Goal: Information Seeking & Learning: Learn about a topic

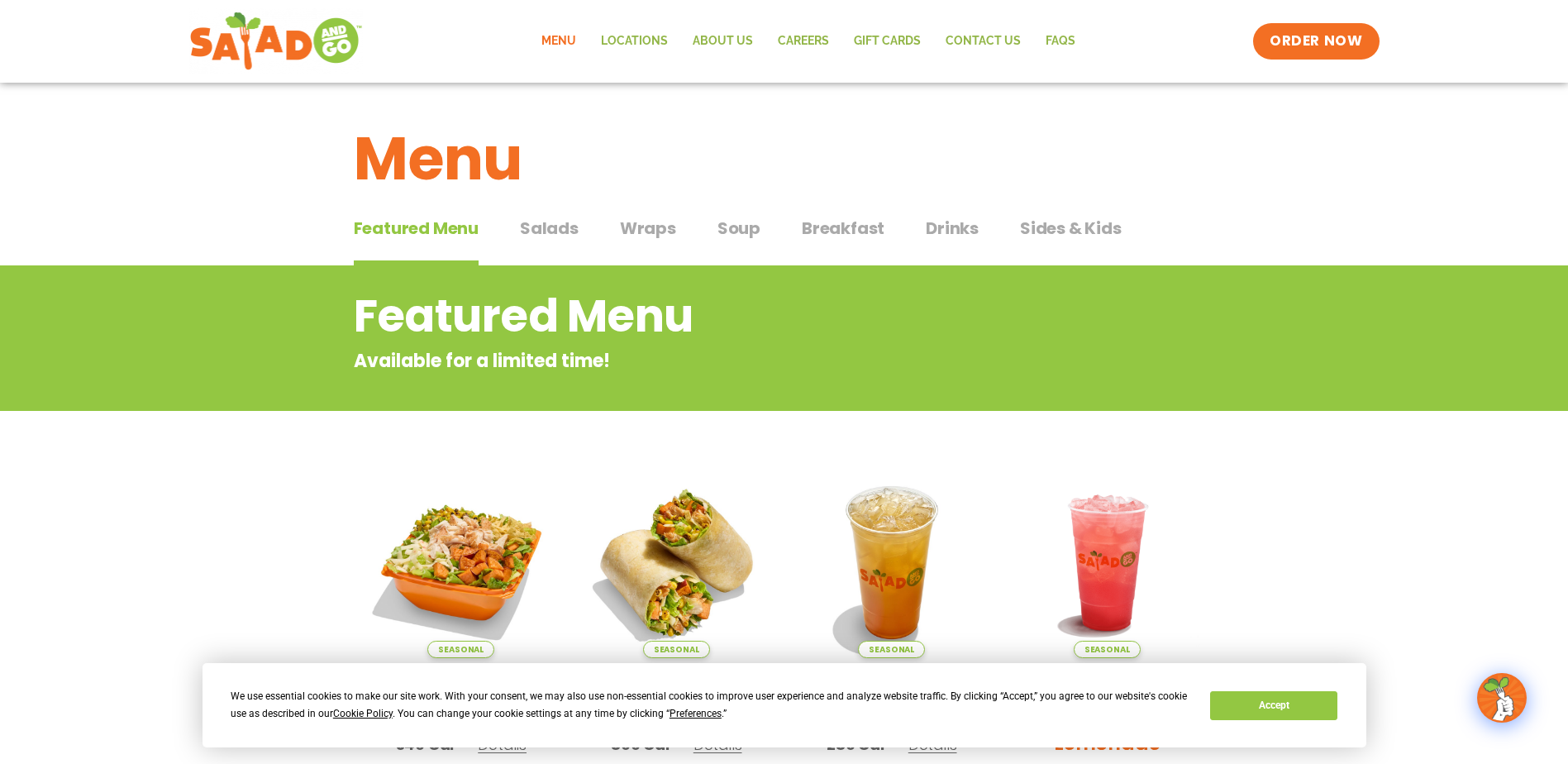
click at [553, 218] on span "Salads" at bounding box center [549, 228] width 59 height 25
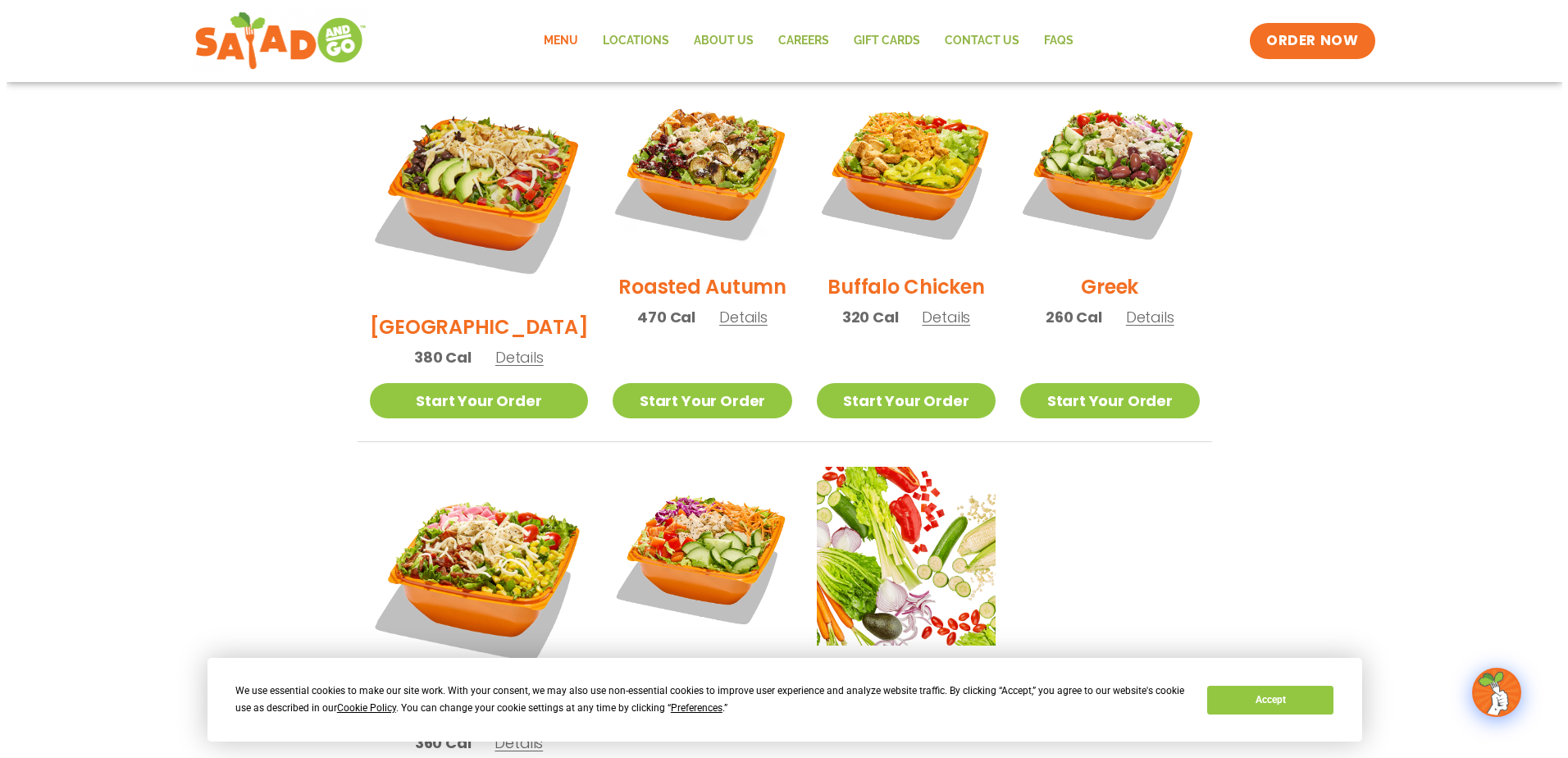
scroll to position [902, 0]
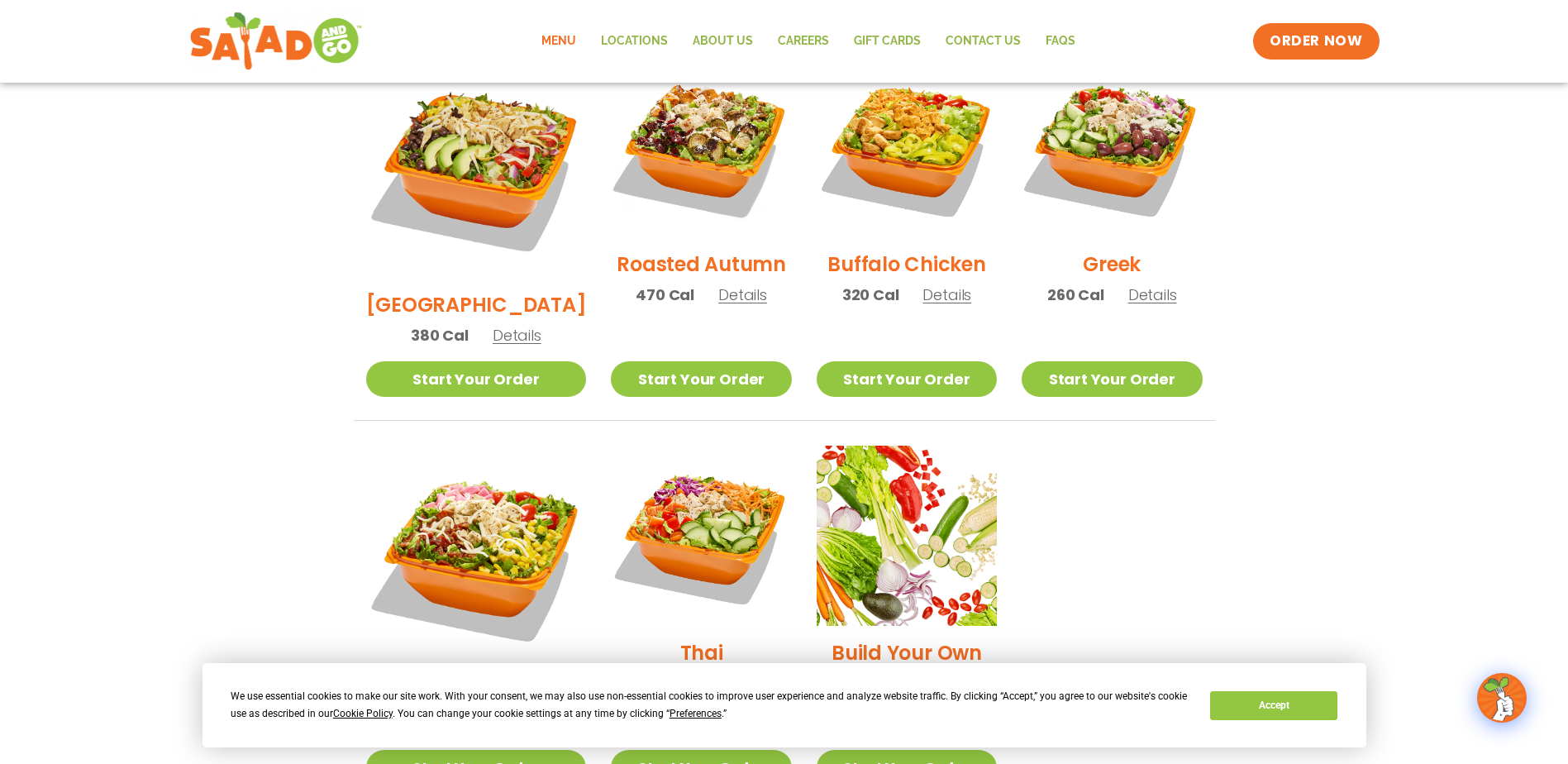
click at [1147, 284] on span "Details" at bounding box center [1152, 295] width 49 height 21
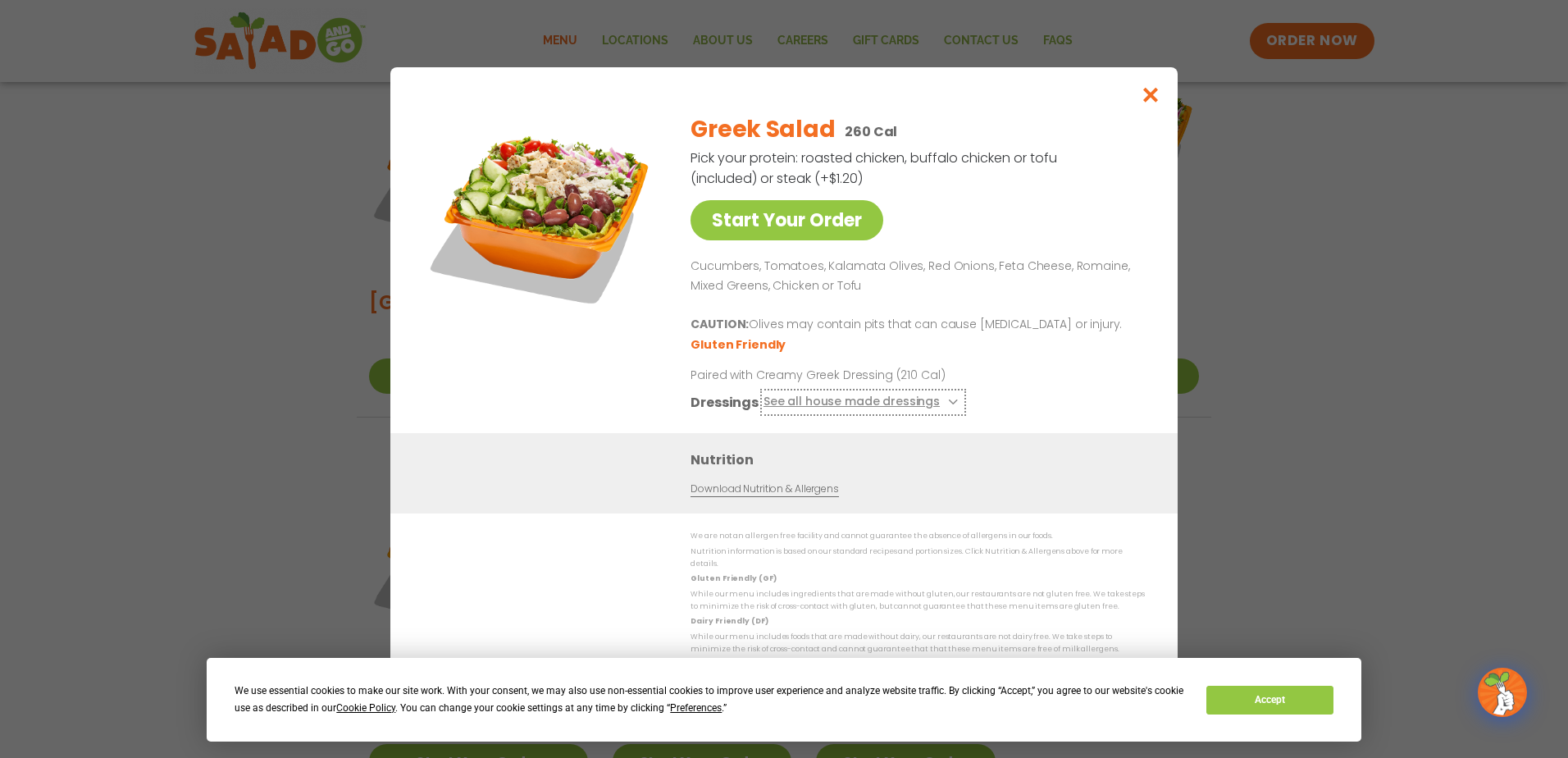
click at [837, 410] on button "See all house made dressings" at bounding box center [863, 402] width 199 height 20
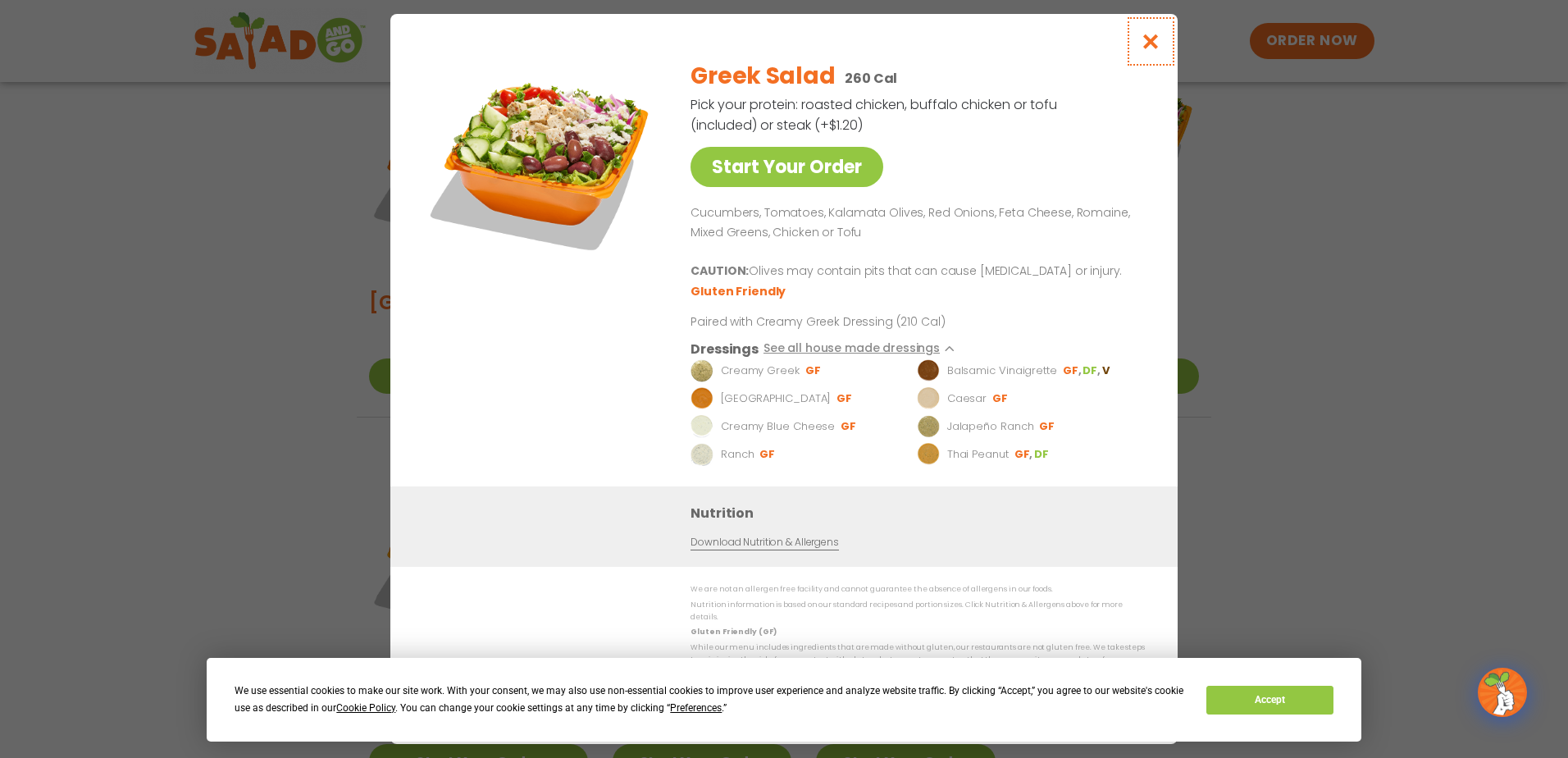
click at [1153, 50] on icon "Close modal" at bounding box center [1150, 41] width 20 height 18
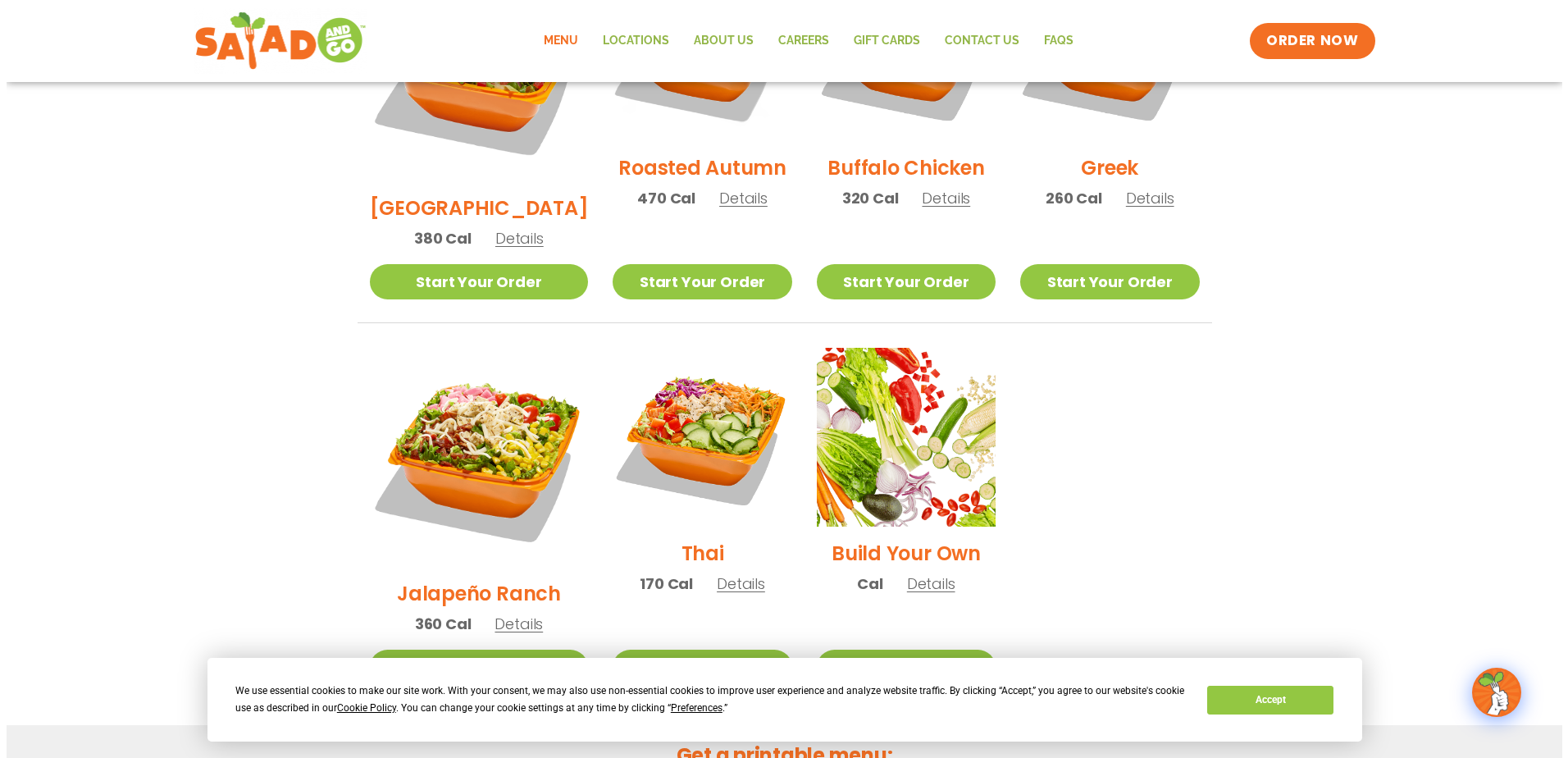
scroll to position [1021, 0]
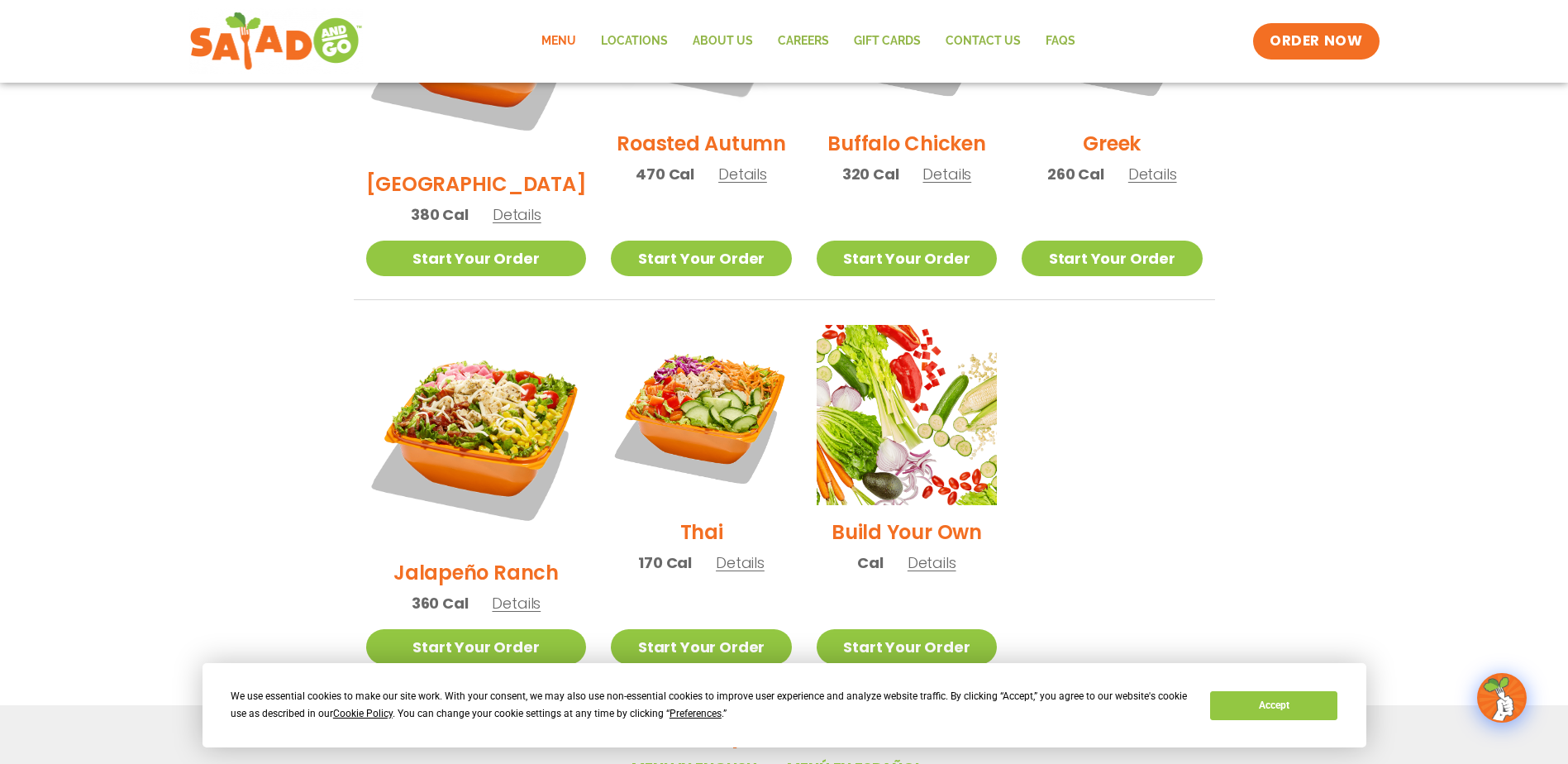
click at [716, 552] on span "Details" at bounding box center [740, 562] width 49 height 21
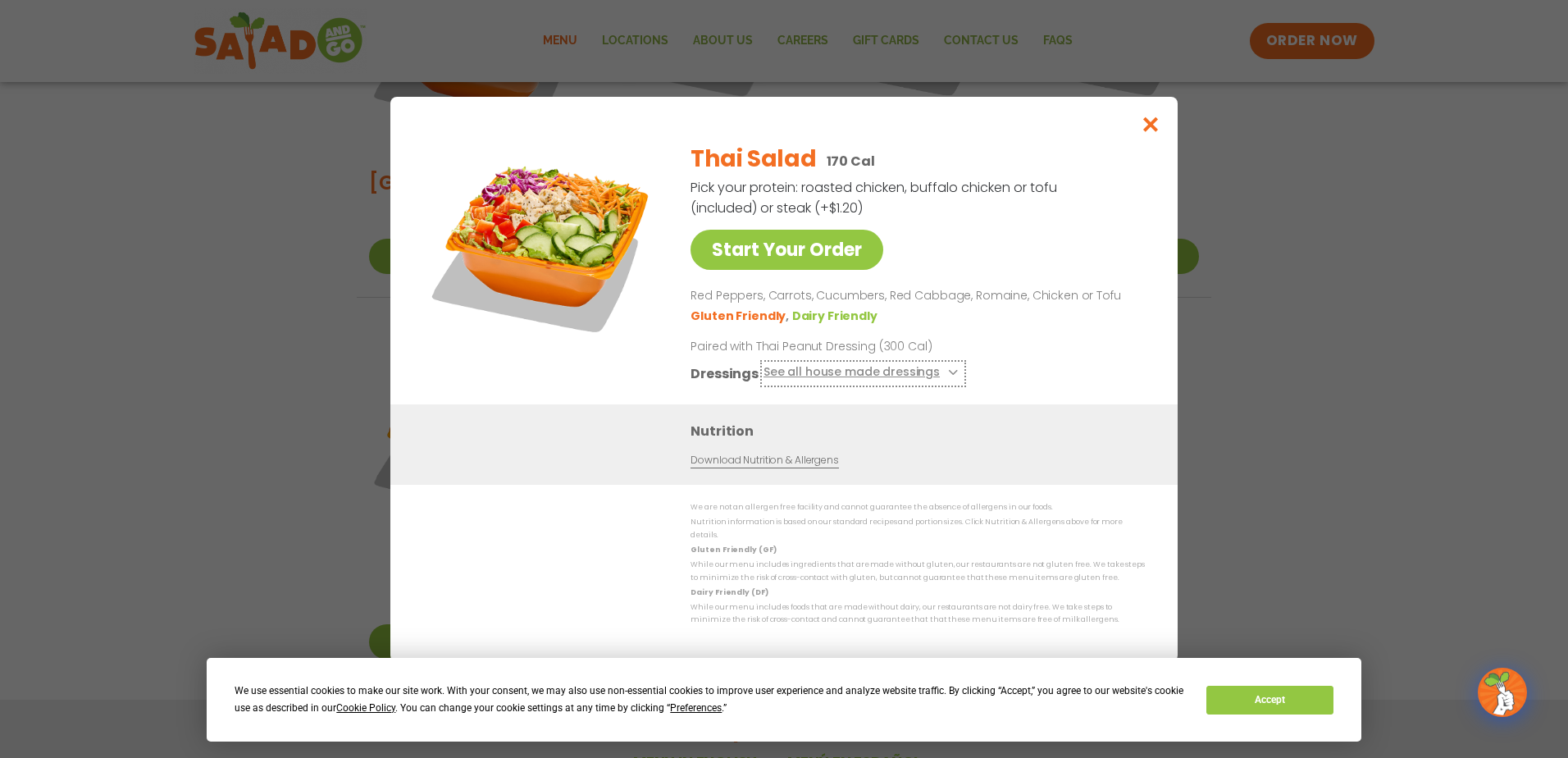
click at [948, 376] on icon at bounding box center [951, 372] width 6 height 6
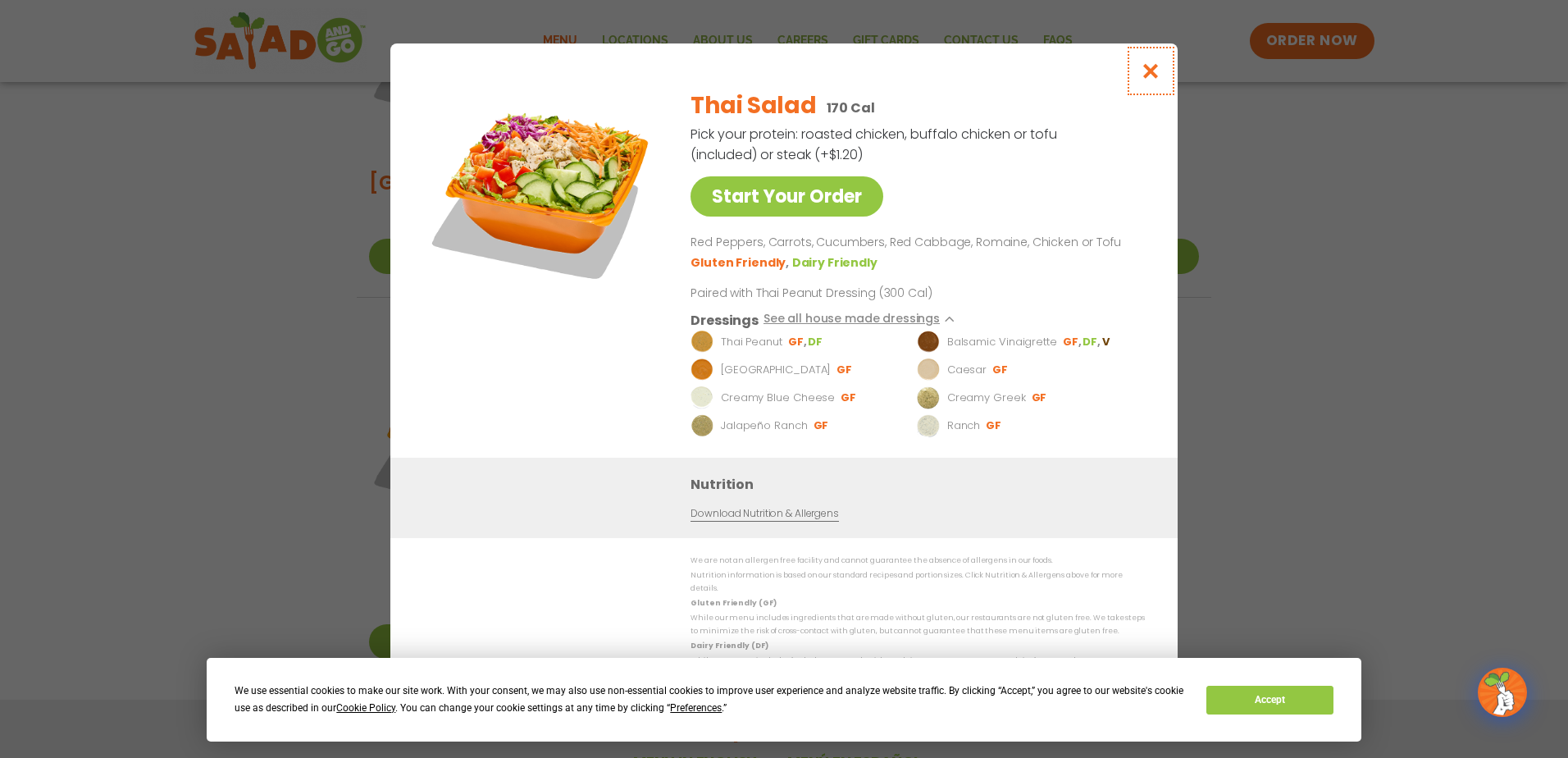
click at [1155, 74] on icon "Close modal" at bounding box center [1150, 71] width 20 height 18
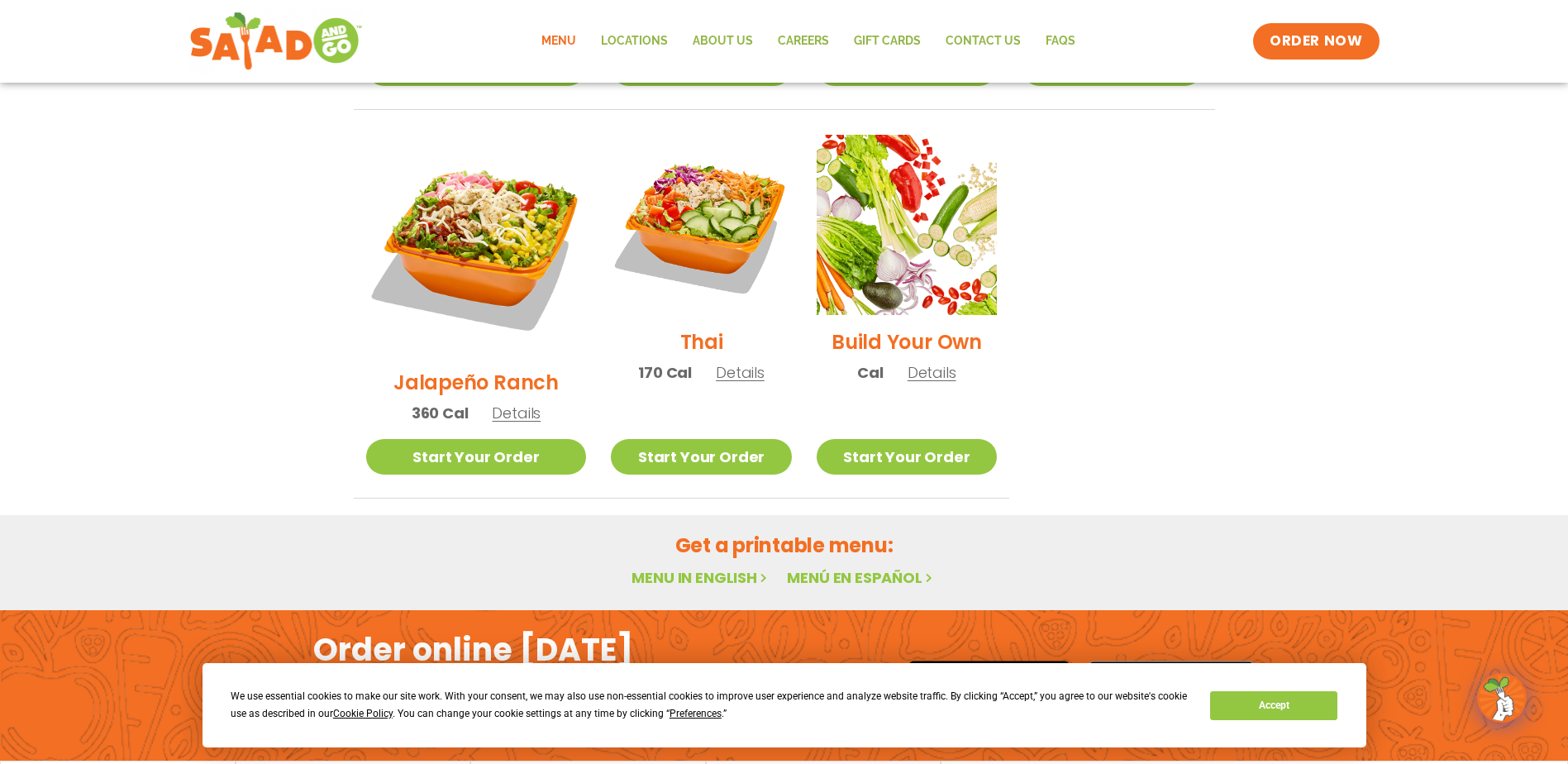
scroll to position [1229, 0]
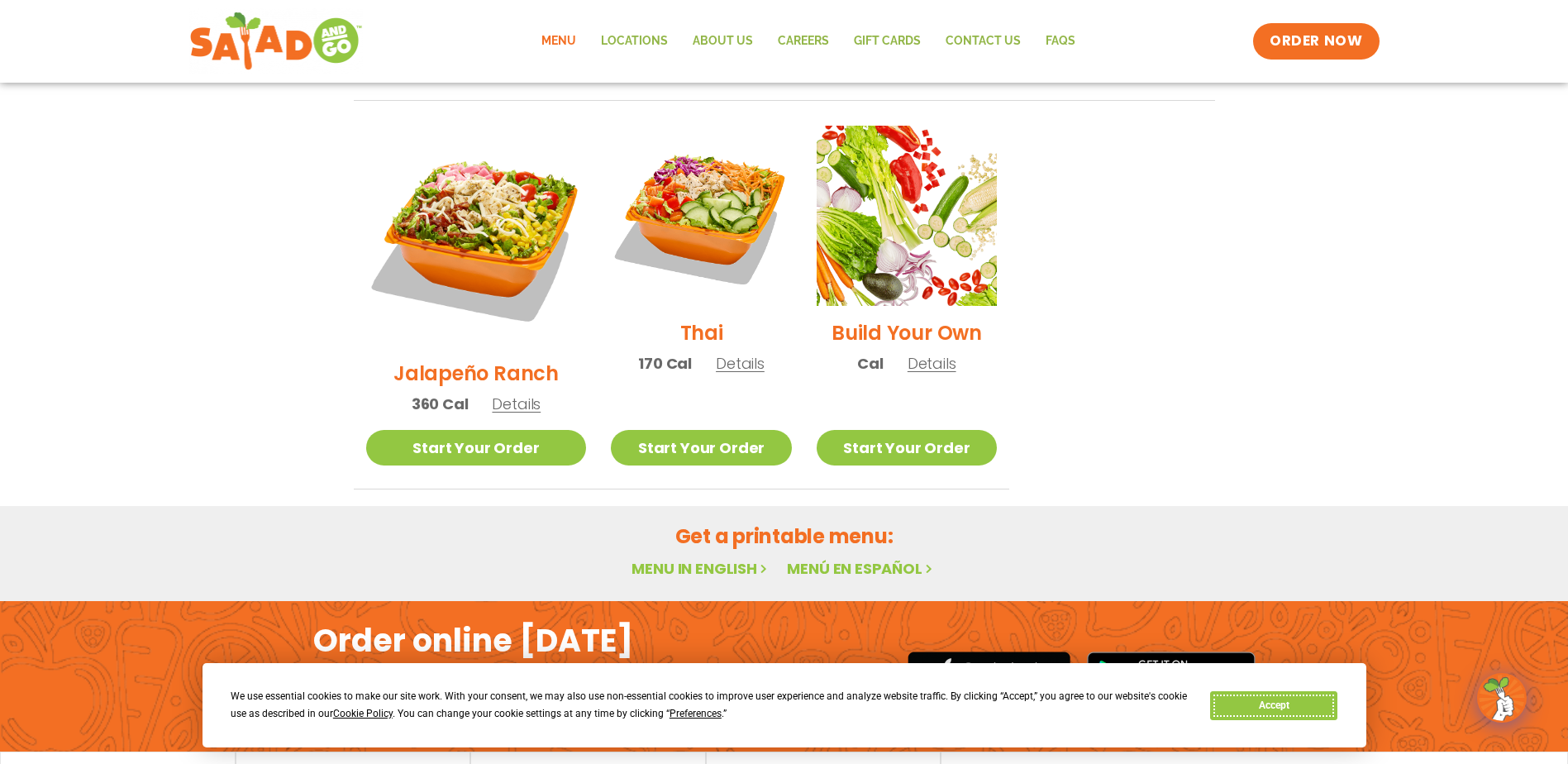
click at [1300, 700] on button "Accept" at bounding box center [1273, 705] width 127 height 29
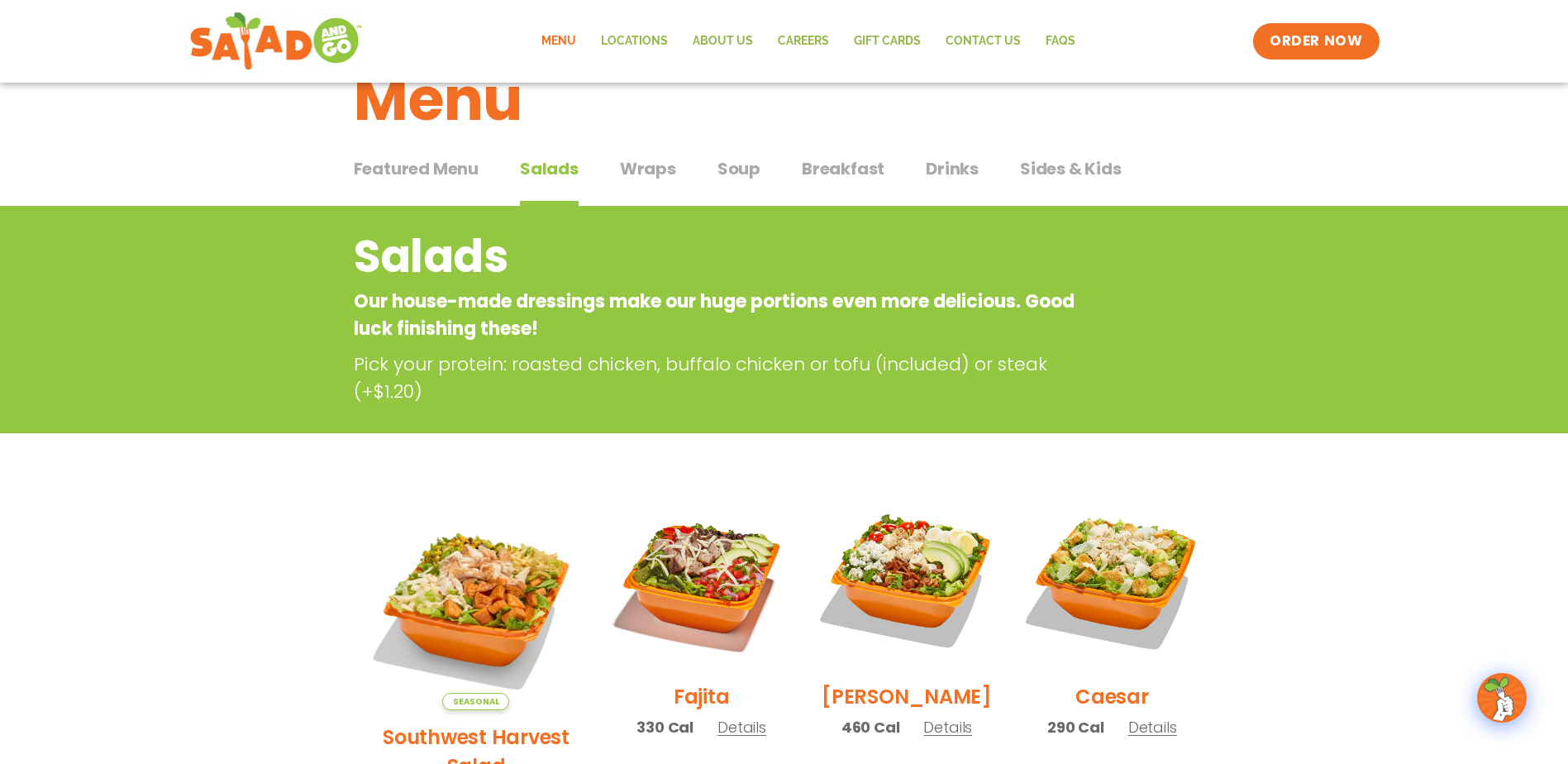
scroll to position [0, 0]
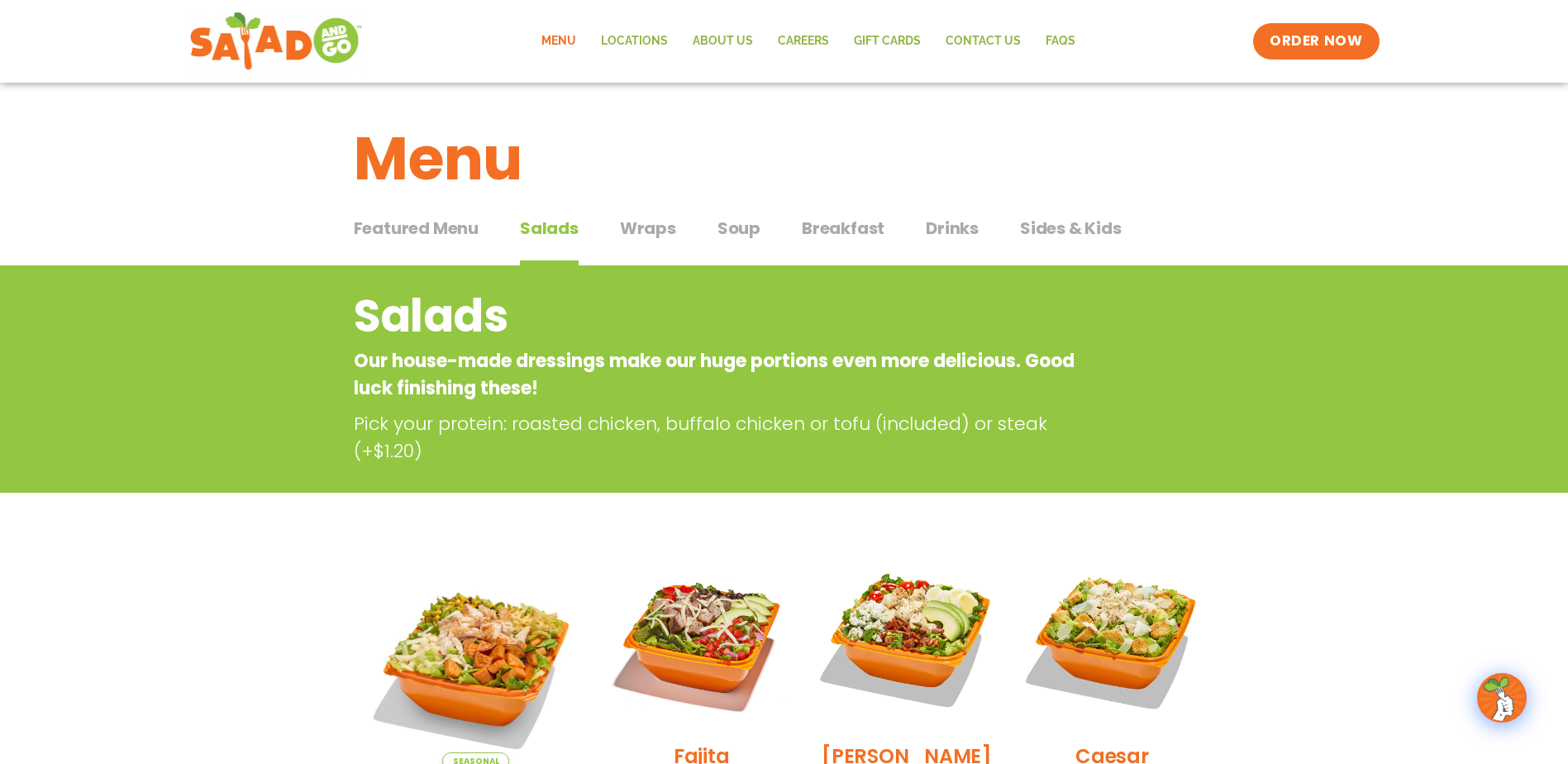
click at [646, 223] on span "Wraps" at bounding box center [648, 228] width 56 height 25
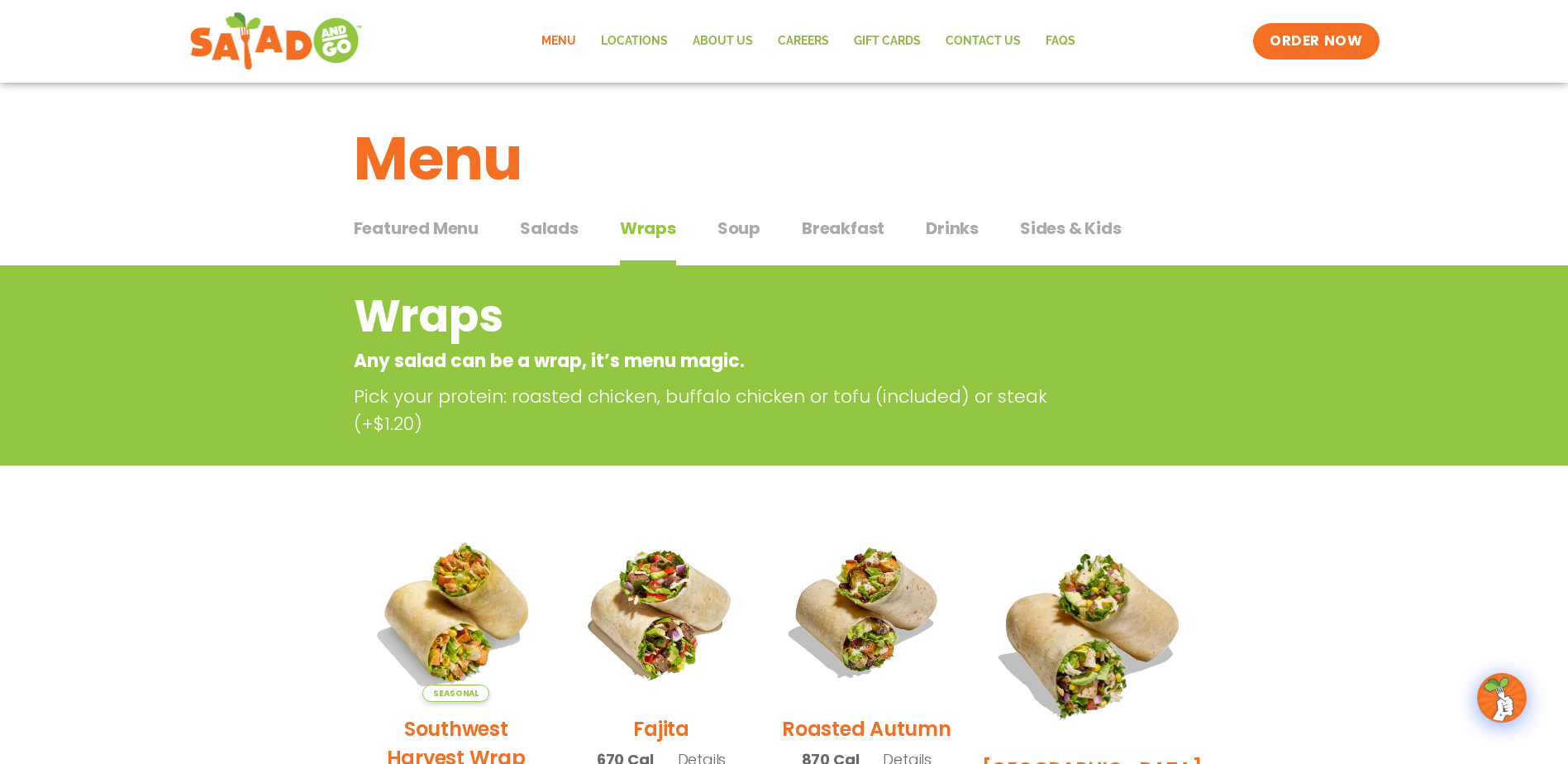
click at [737, 227] on span "Soup" at bounding box center [739, 228] width 43 height 25
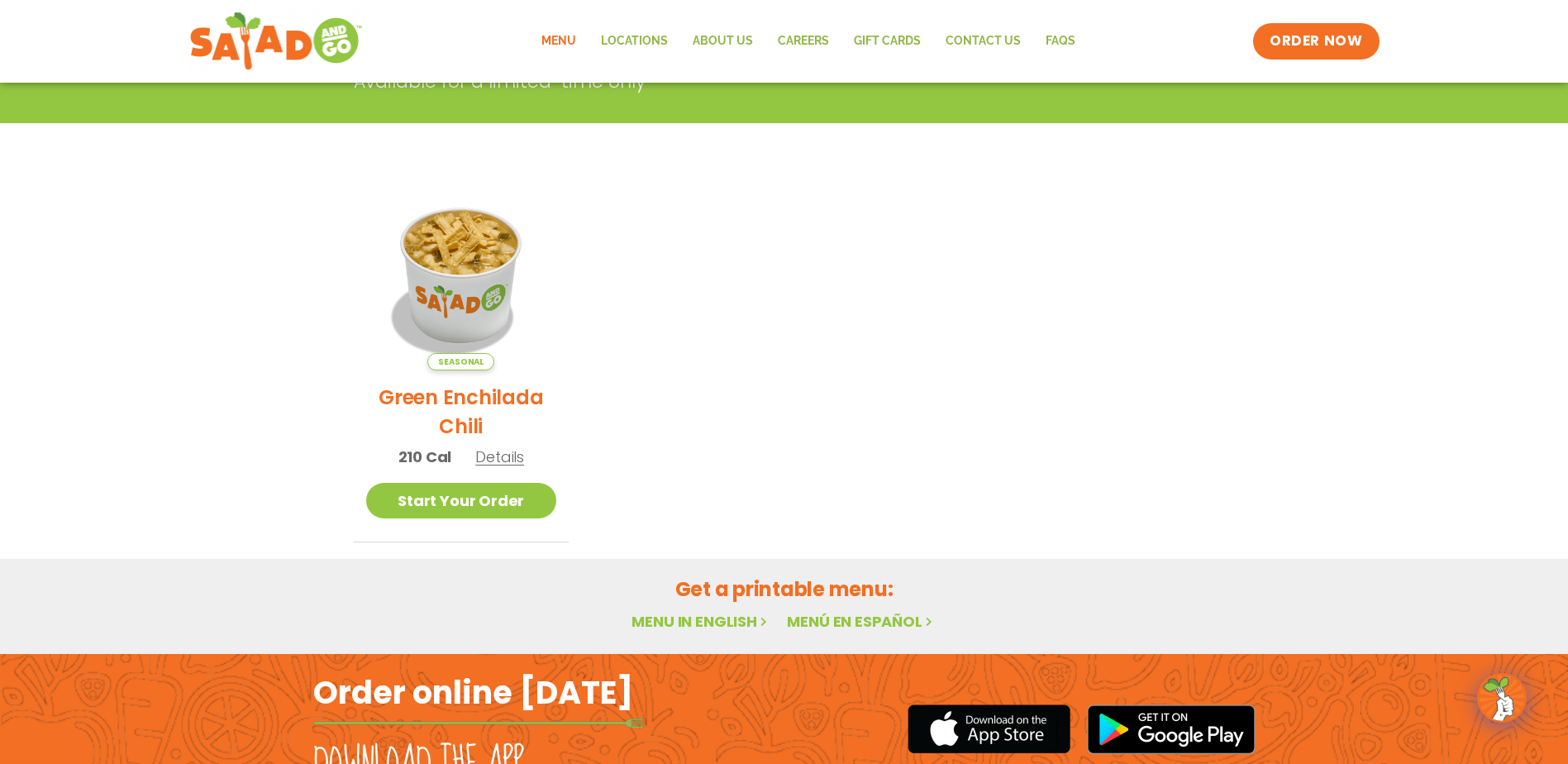
scroll to position [331, 0]
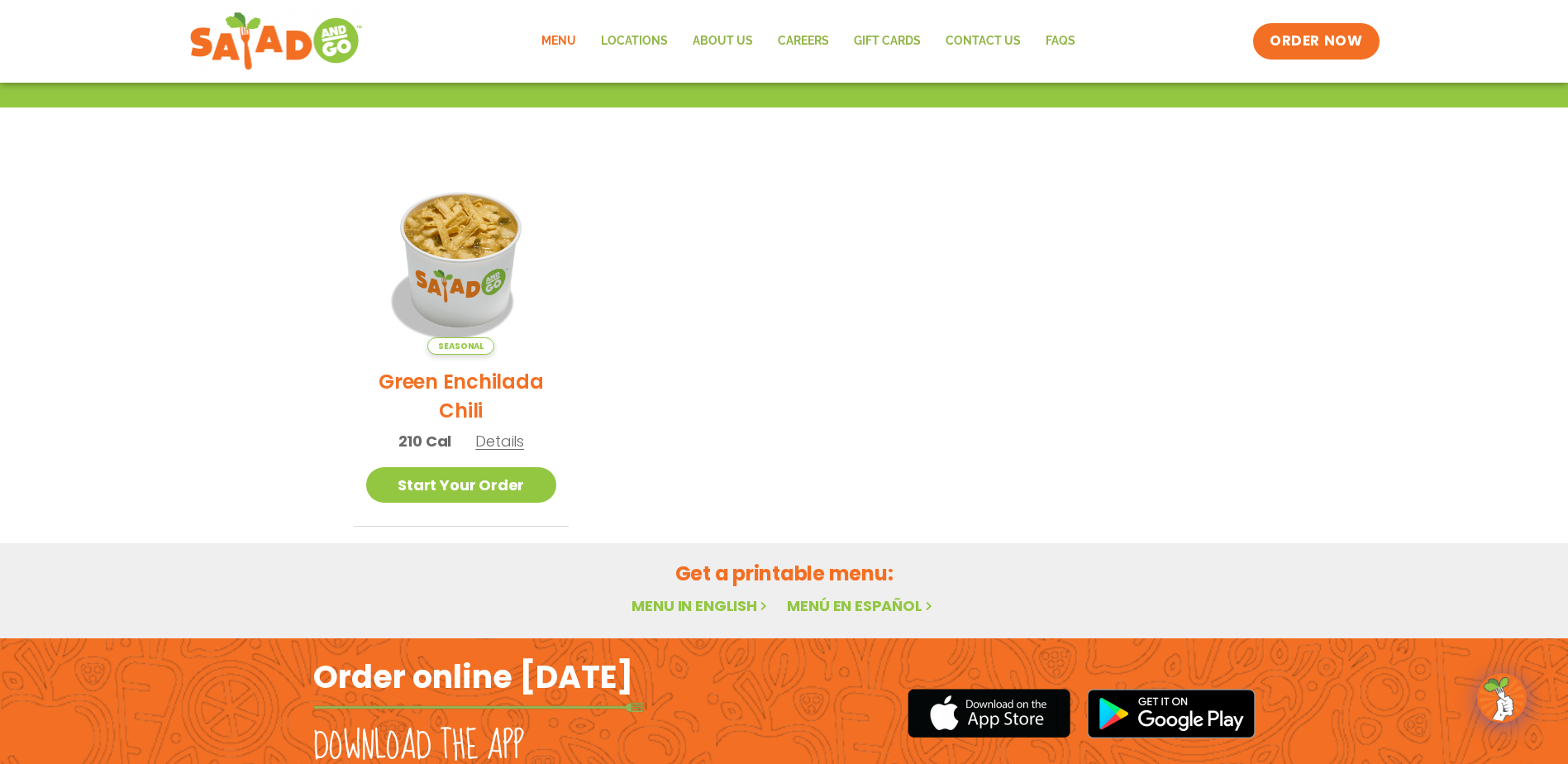
click at [501, 441] on span "Details" at bounding box center [499, 440] width 49 height 21
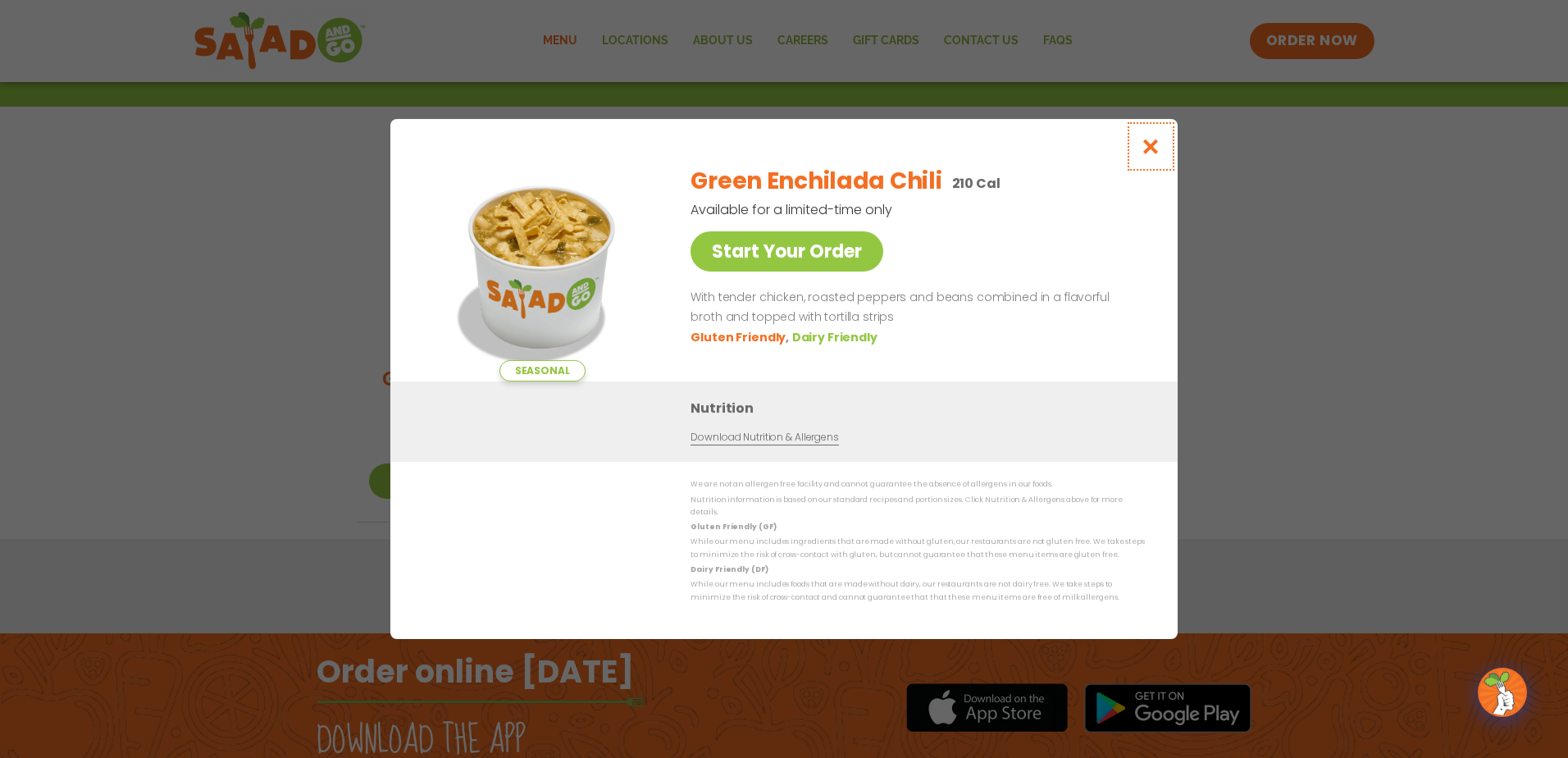
click at [1150, 152] on icon "Close modal" at bounding box center [1150, 146] width 20 height 18
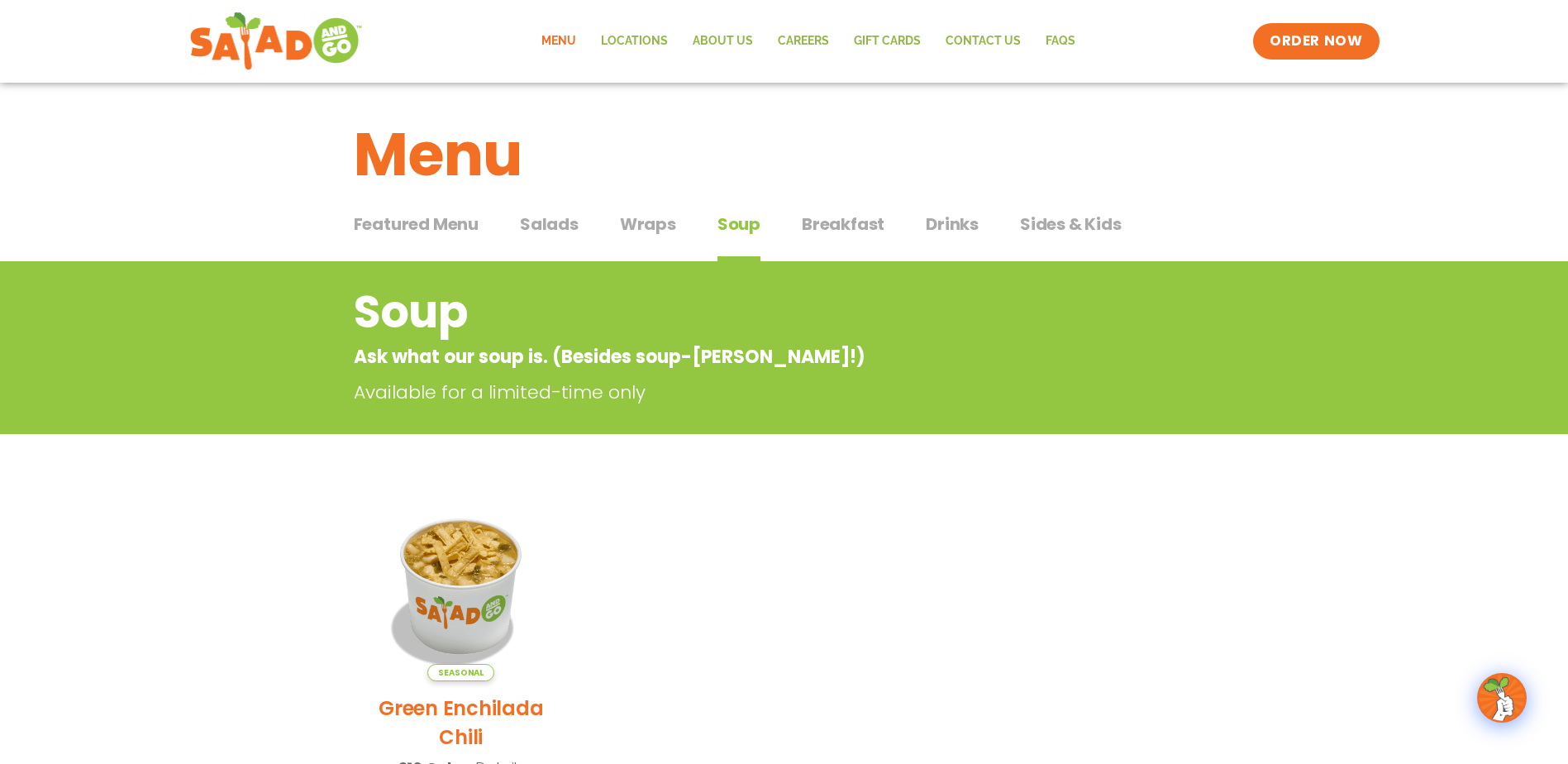
scroll to position [0, 0]
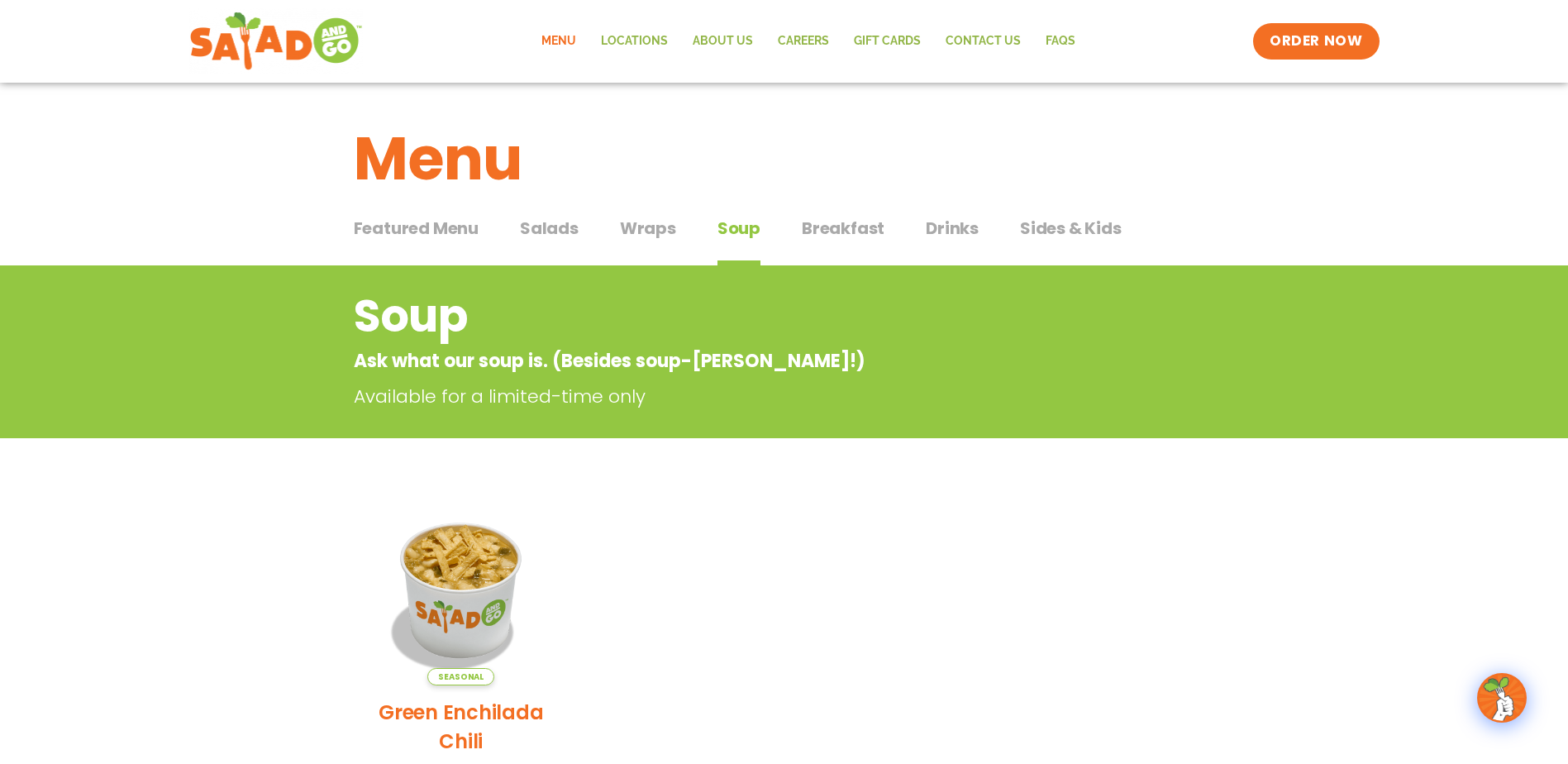
click at [848, 232] on span "Breakfast" at bounding box center [842, 228] width 82 height 25
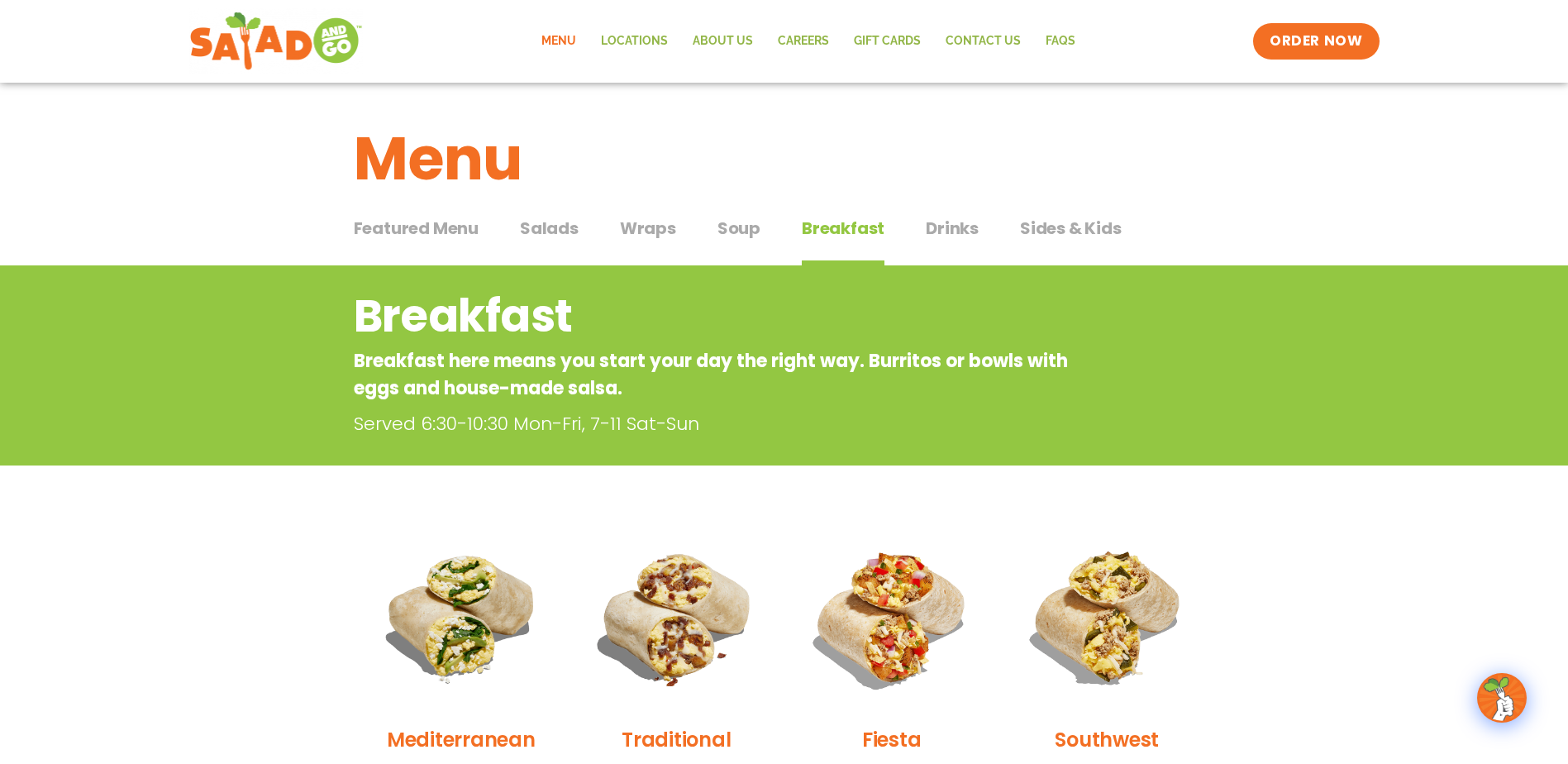
click at [952, 231] on span "Drinks" at bounding box center [952, 228] width 53 height 25
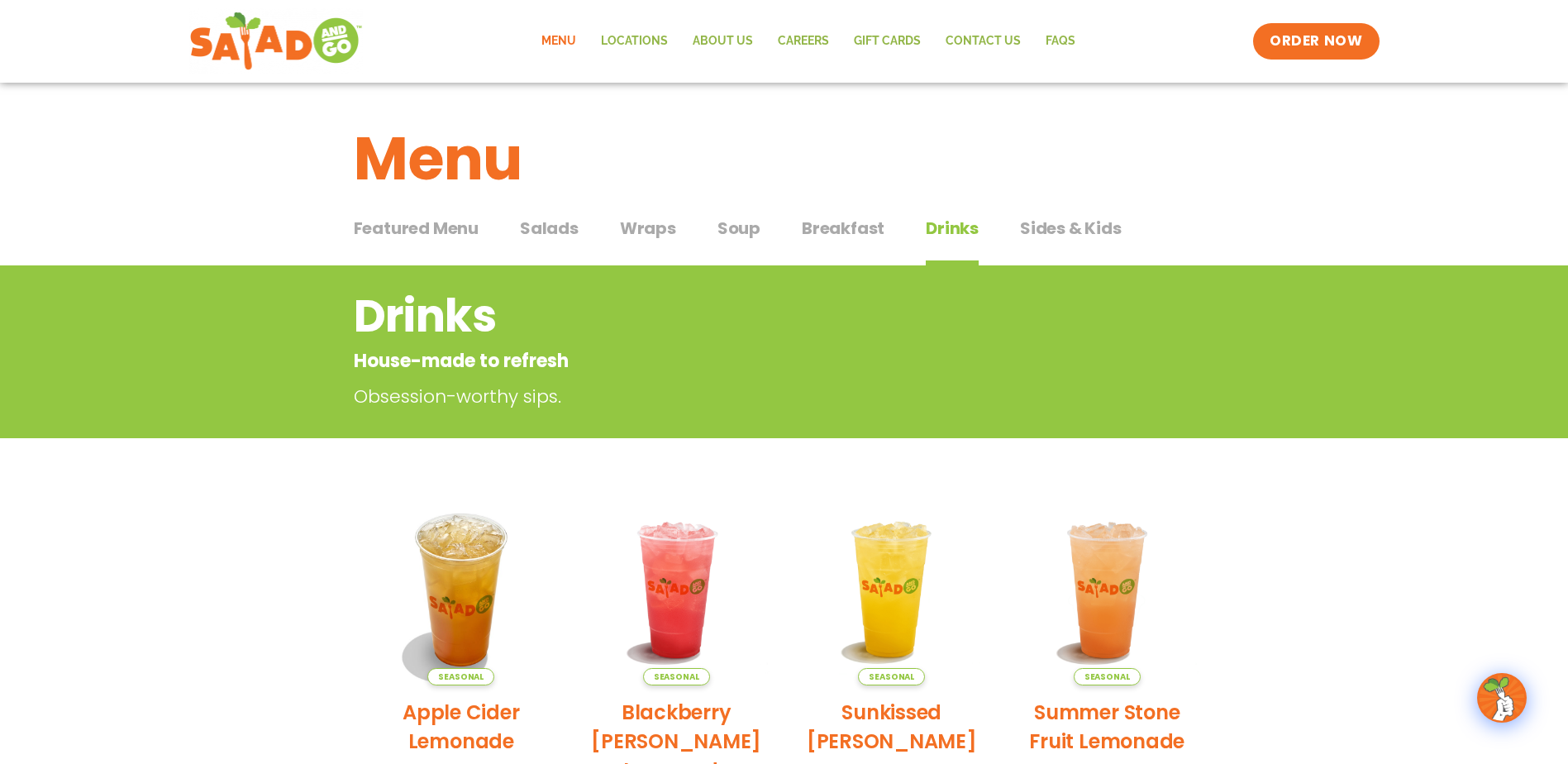
click at [1056, 224] on span "Sides & Kids" at bounding box center [1071, 228] width 102 height 25
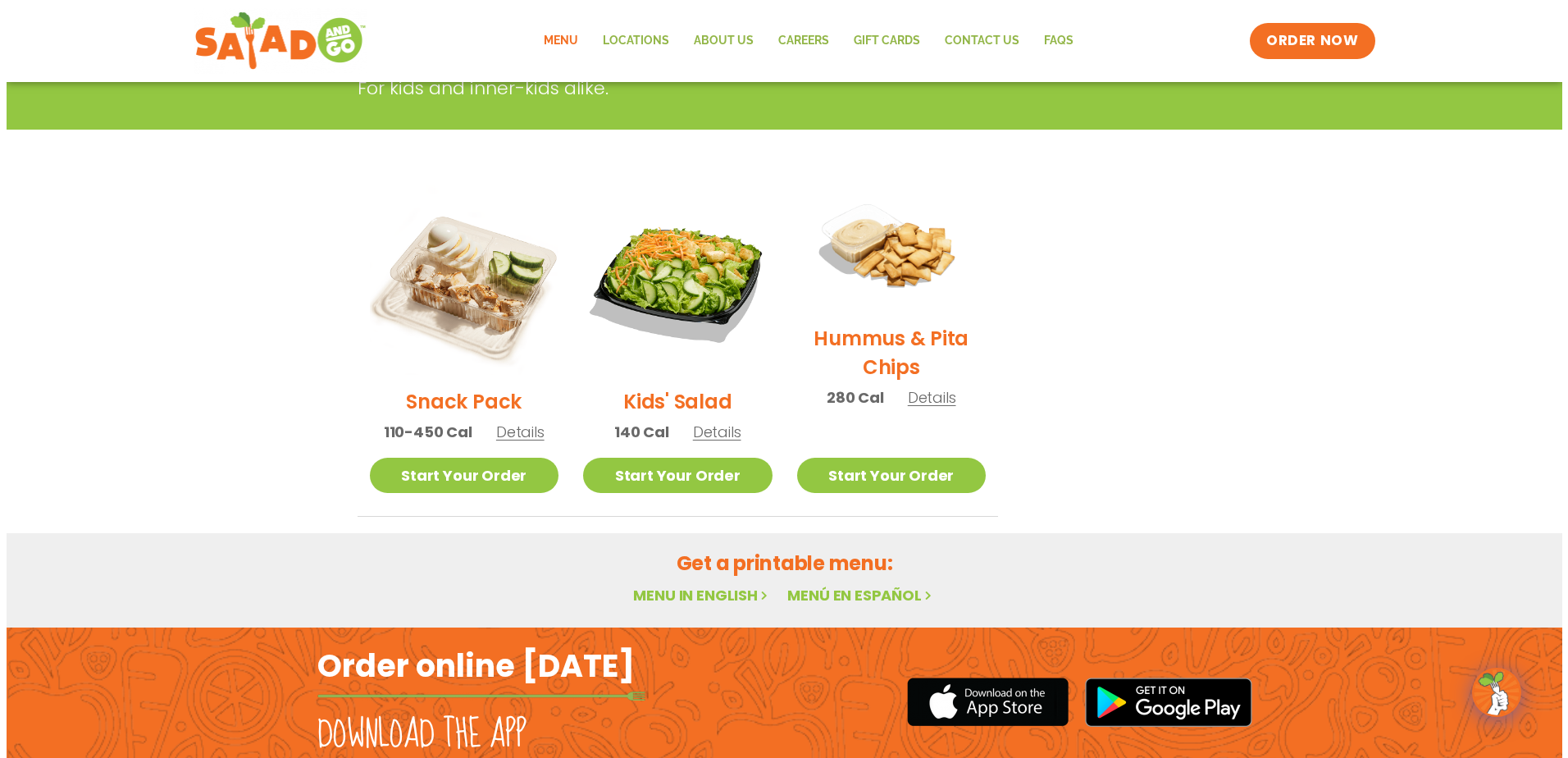
scroll to position [328, 0]
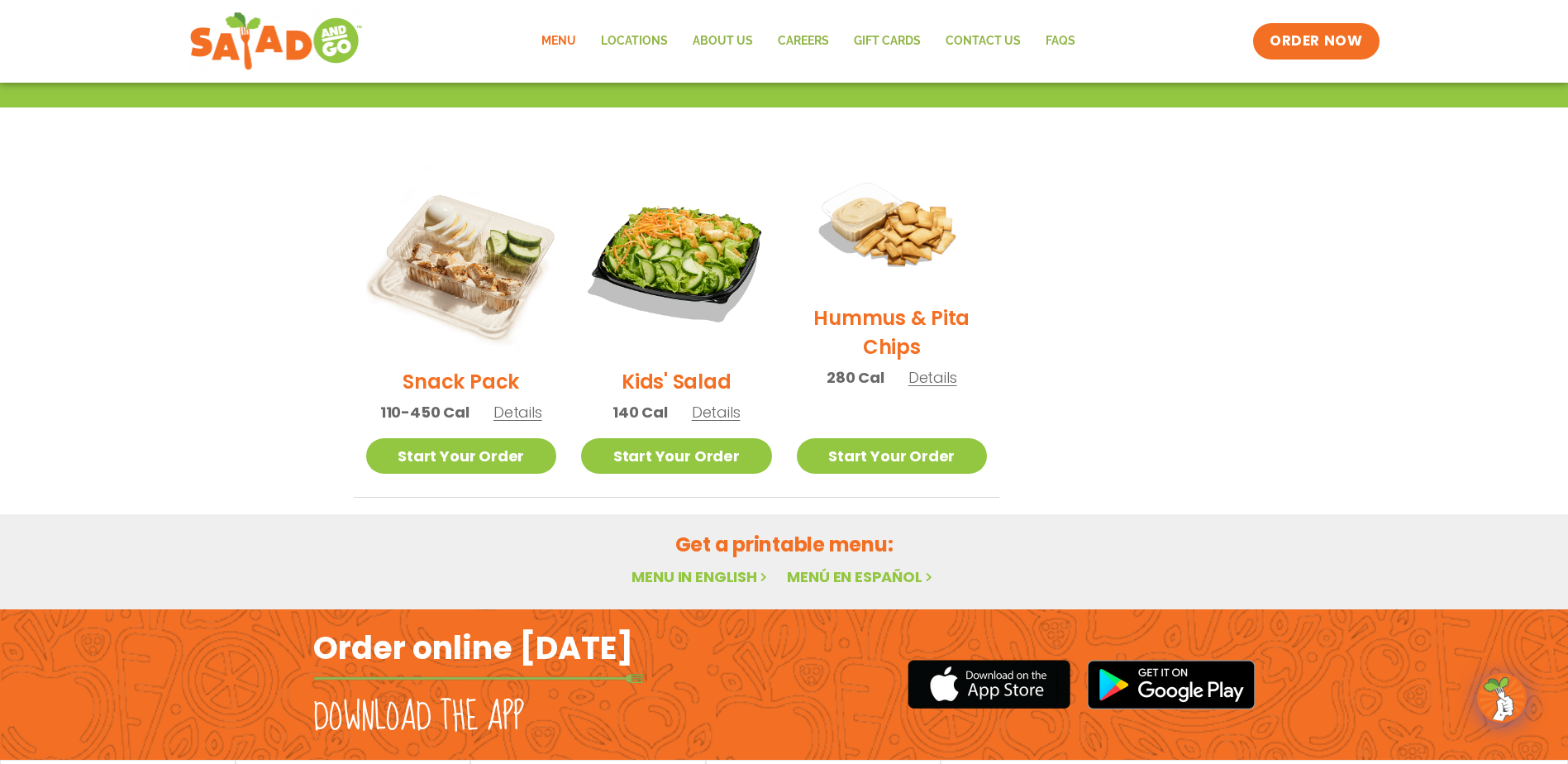
click at [516, 413] on span "Details" at bounding box center [518, 412] width 49 height 21
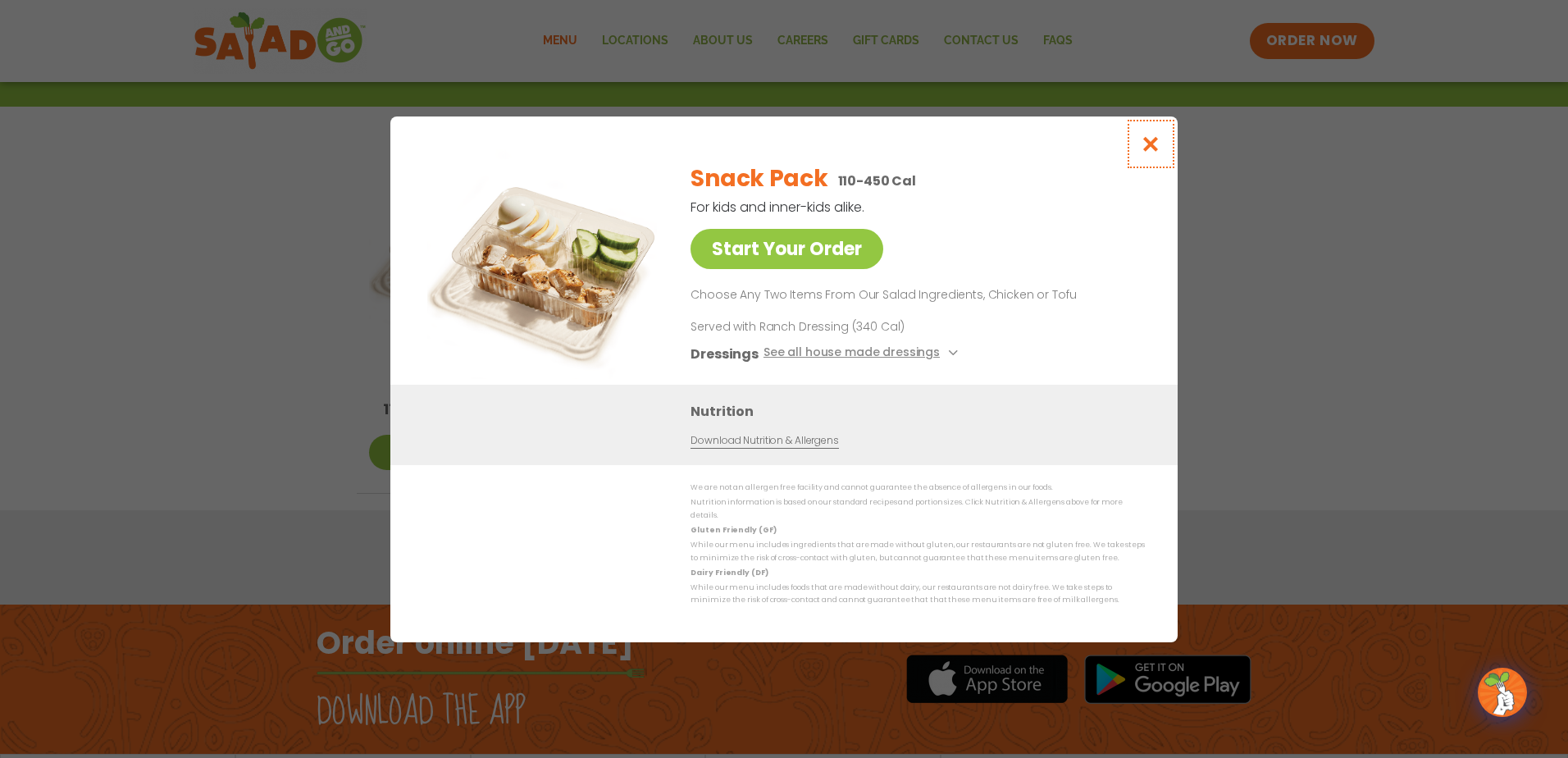
click at [1147, 150] on icon "Close modal" at bounding box center [1150, 144] width 20 height 18
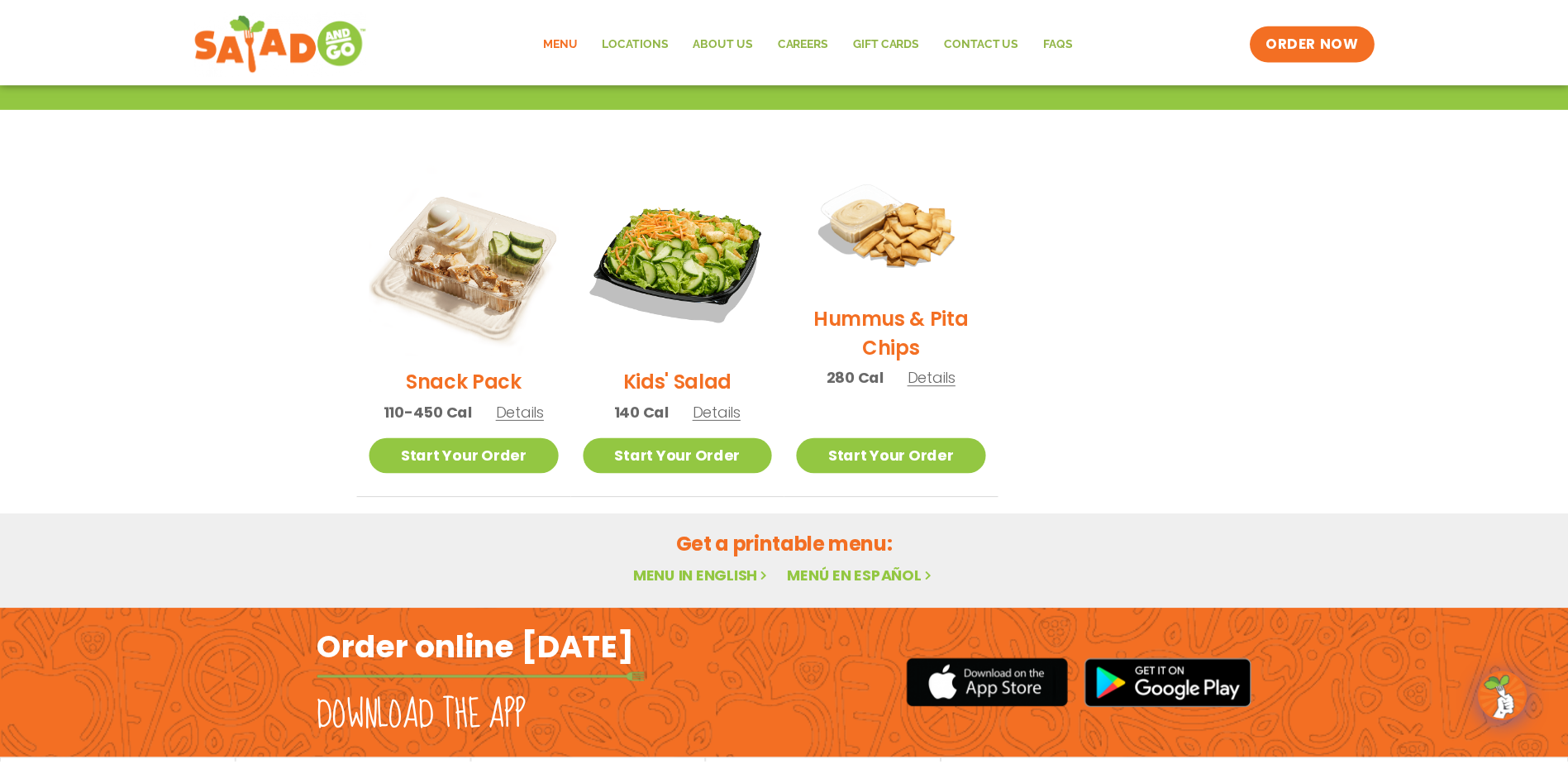
scroll to position [266, 0]
